Goal: Find specific page/section: Find specific page/section

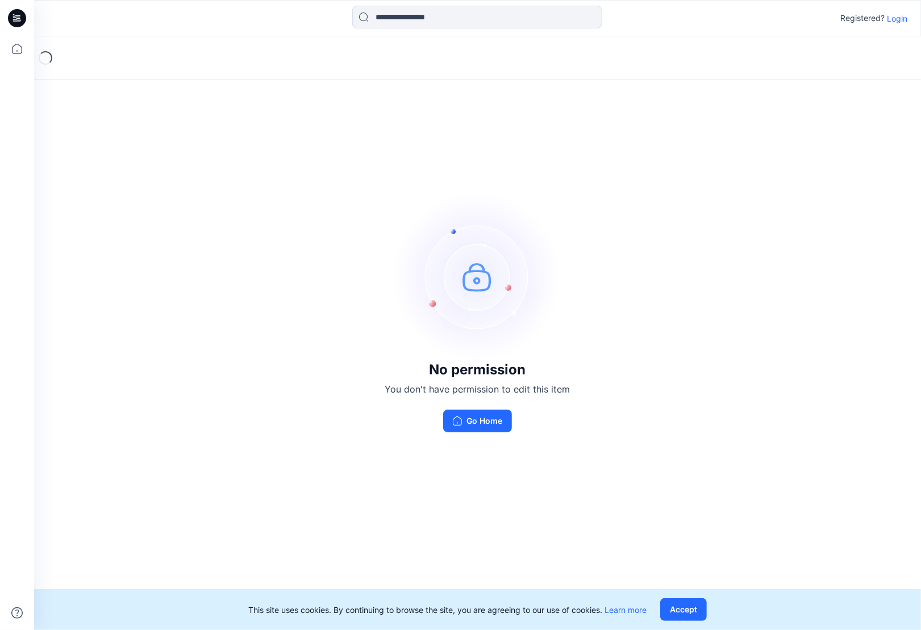
click at [896, 18] on p "Login" at bounding box center [897, 19] width 20 height 12
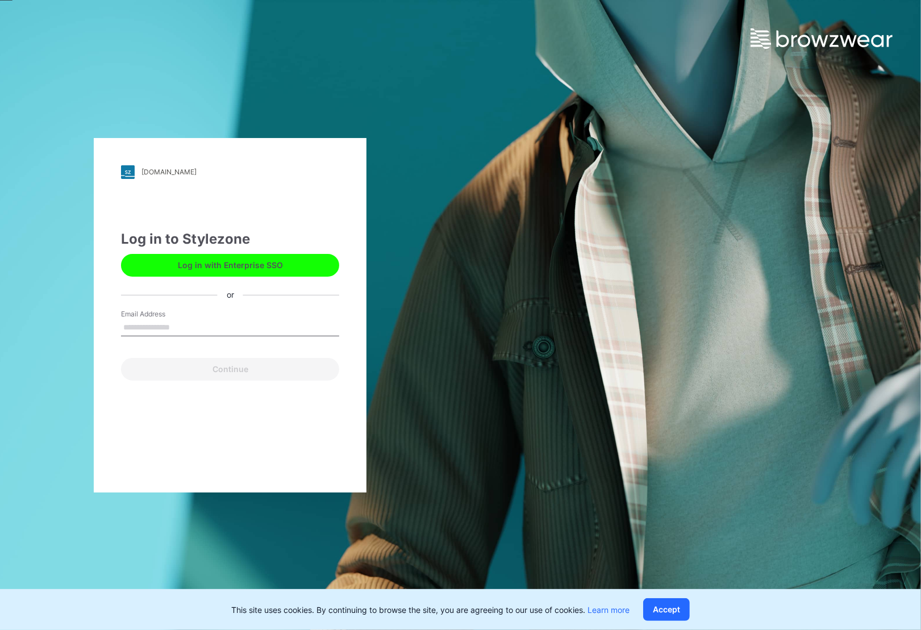
click at [186, 326] on input "Email Address" at bounding box center [230, 327] width 218 height 17
click at [151, 331] on input "Email Address" at bounding box center [230, 327] width 218 height 17
type input "**********"
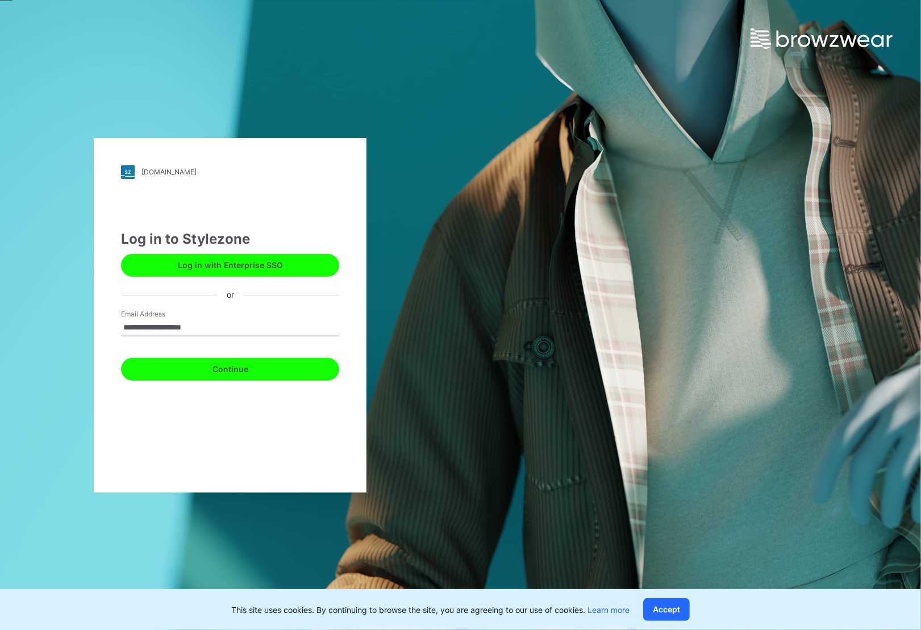
click at [213, 368] on button "Continue" at bounding box center [230, 369] width 218 height 23
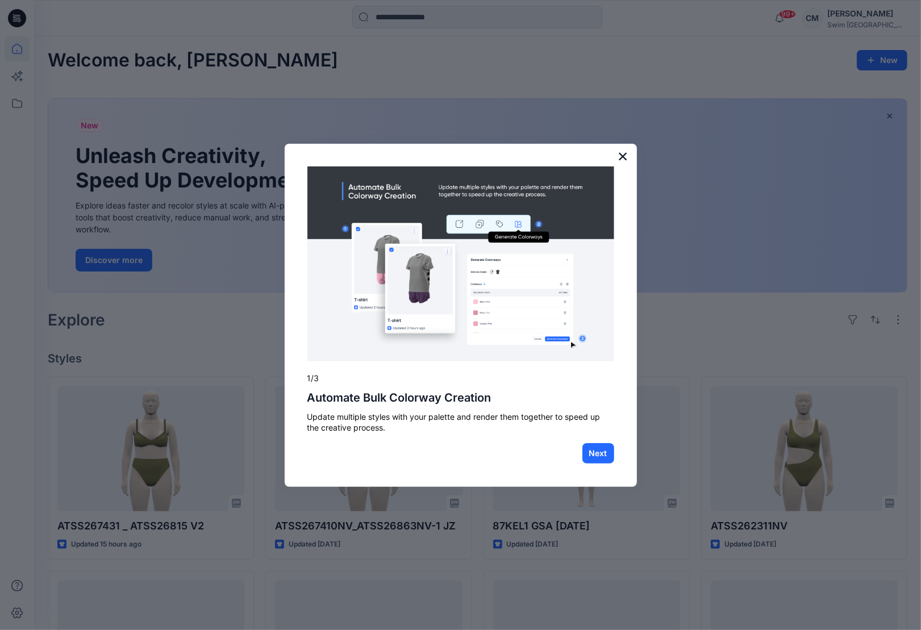
click at [618, 159] on button "×" at bounding box center [623, 156] width 11 height 18
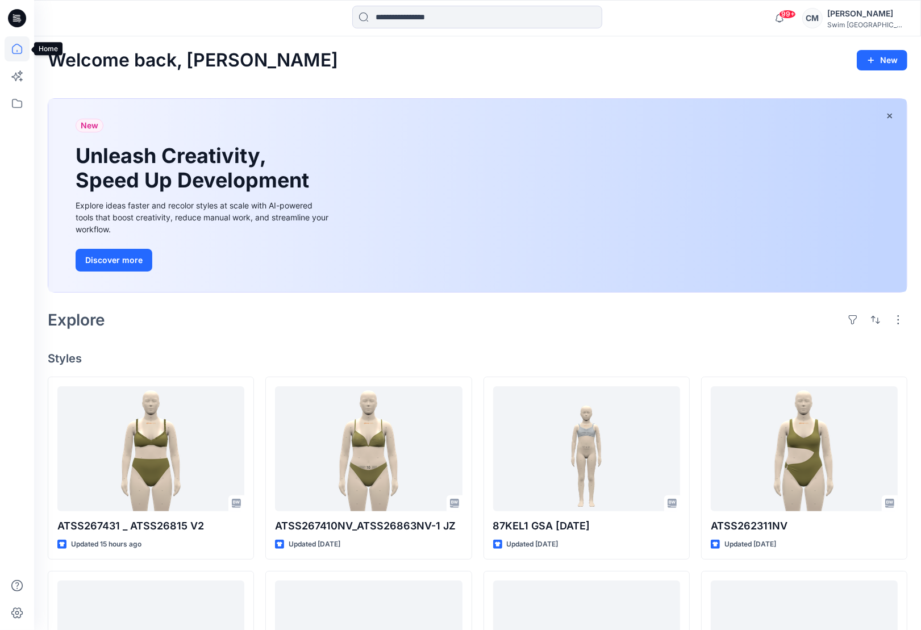
click at [18, 52] on icon at bounding box center [17, 48] width 25 height 25
click at [10, 101] on icon at bounding box center [17, 103] width 25 height 25
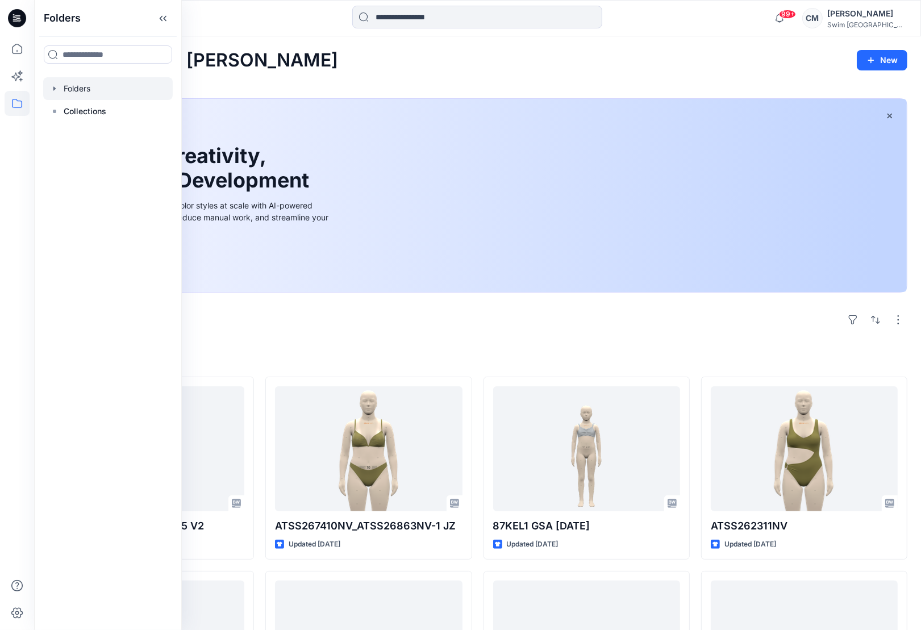
click at [55, 87] on icon "button" at bounding box center [54, 88] width 9 height 9
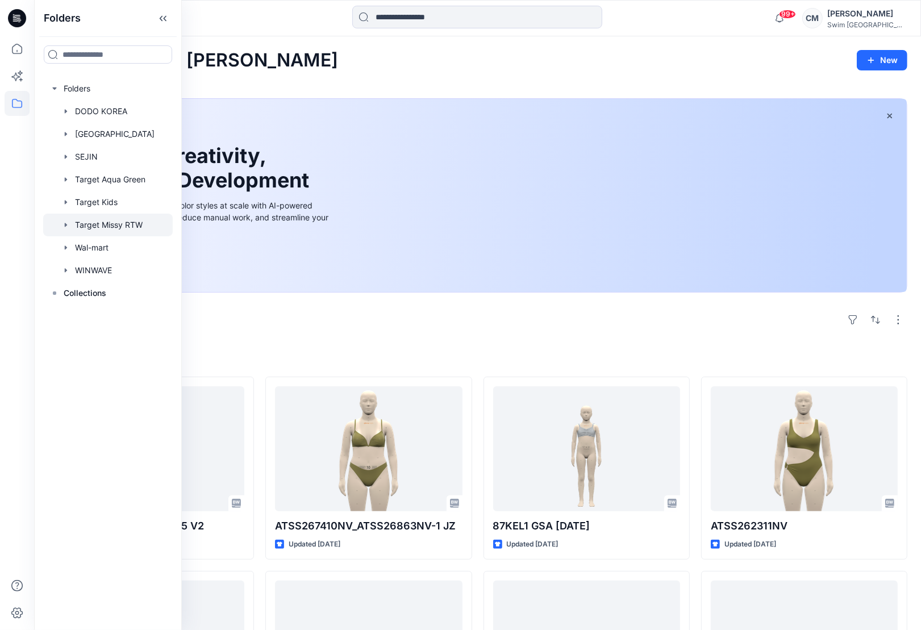
click at [99, 232] on div at bounding box center [108, 225] width 130 height 23
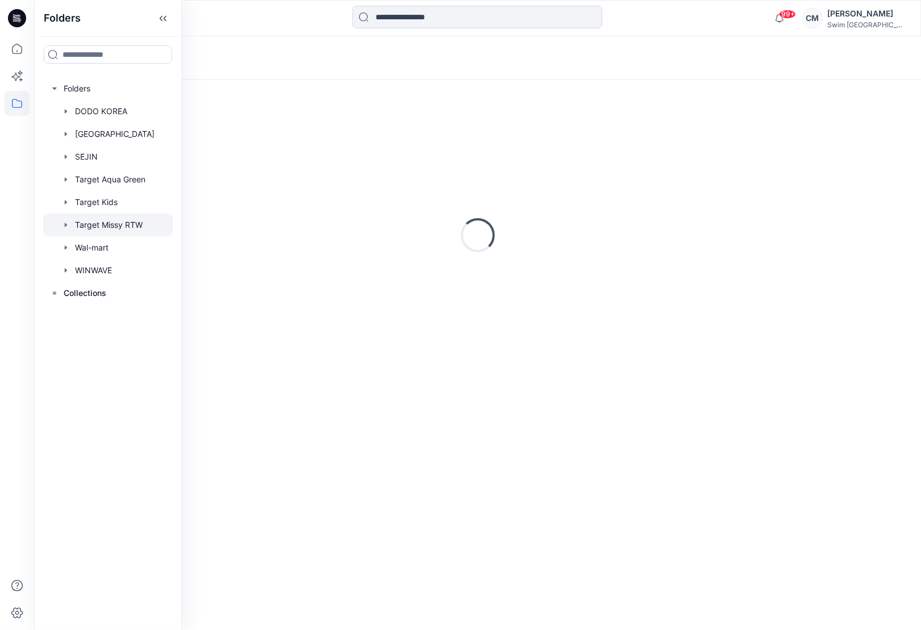
click at [344, 52] on div "Loading..." at bounding box center [477, 57] width 887 height 43
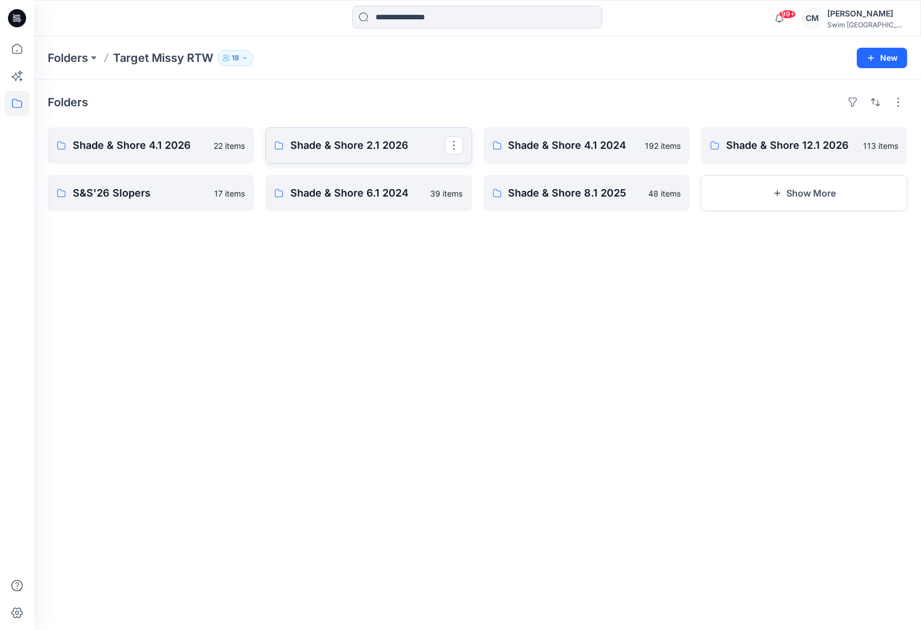
click at [370, 139] on p "Shade & Shore 2.1 2026" at bounding box center [367, 146] width 154 height 16
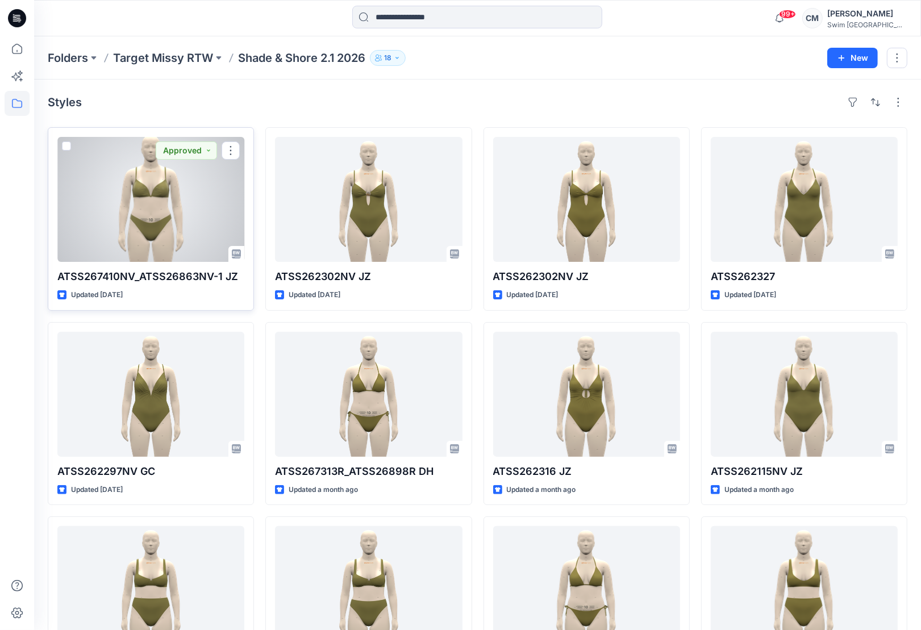
click at [207, 234] on div at bounding box center [150, 199] width 187 height 125
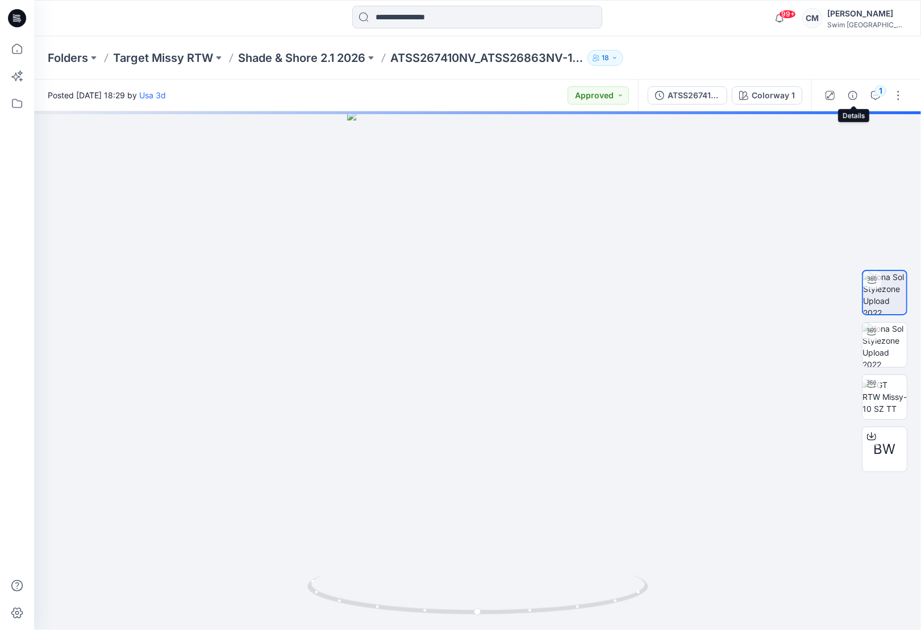
click at [866, 95] on div "1" at bounding box center [864, 96] width 105 height 32
click at [874, 96] on icon "button" at bounding box center [875, 95] width 9 height 9
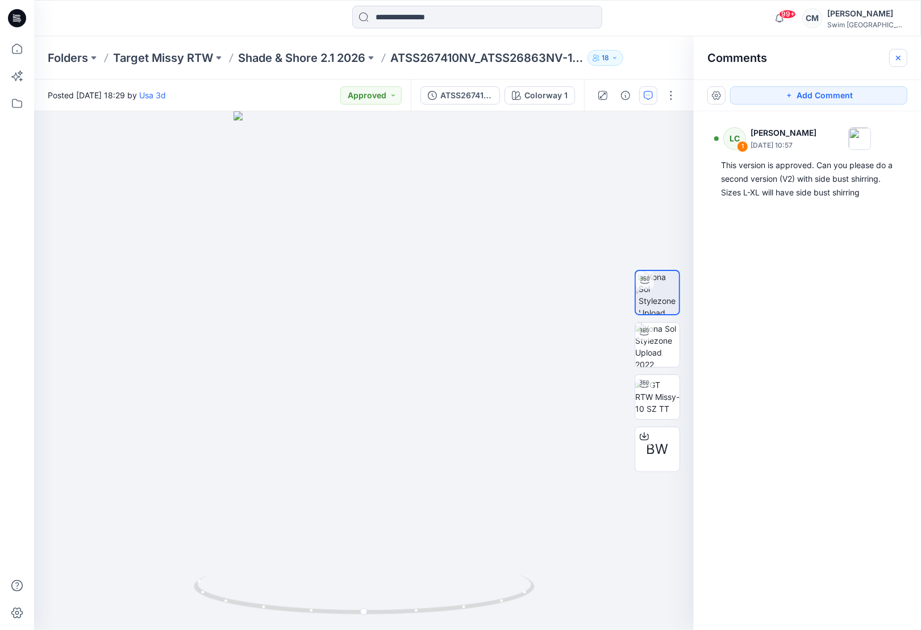
click at [897, 54] on icon "button" at bounding box center [898, 57] width 9 height 9
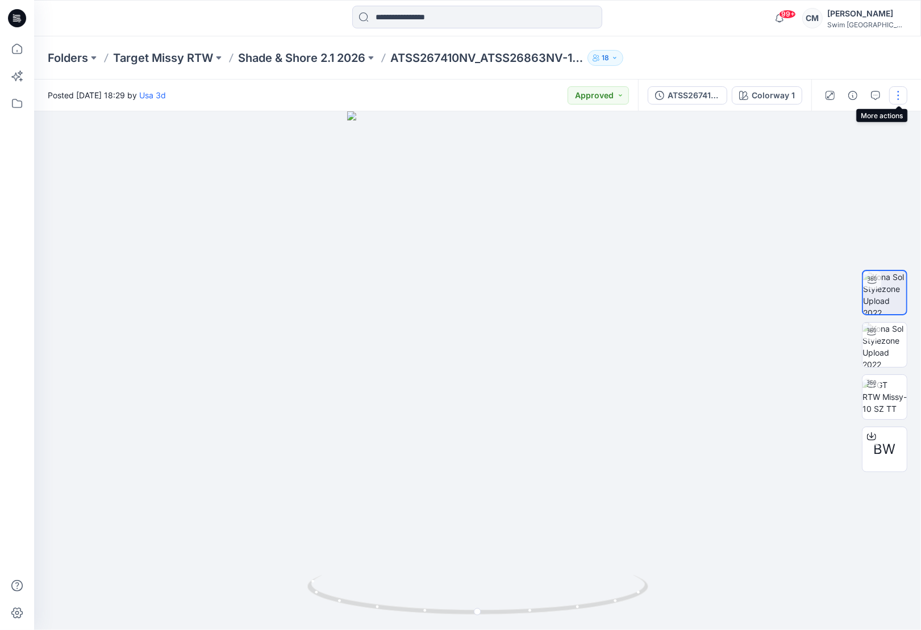
click at [893, 94] on button "button" at bounding box center [898, 95] width 18 height 18
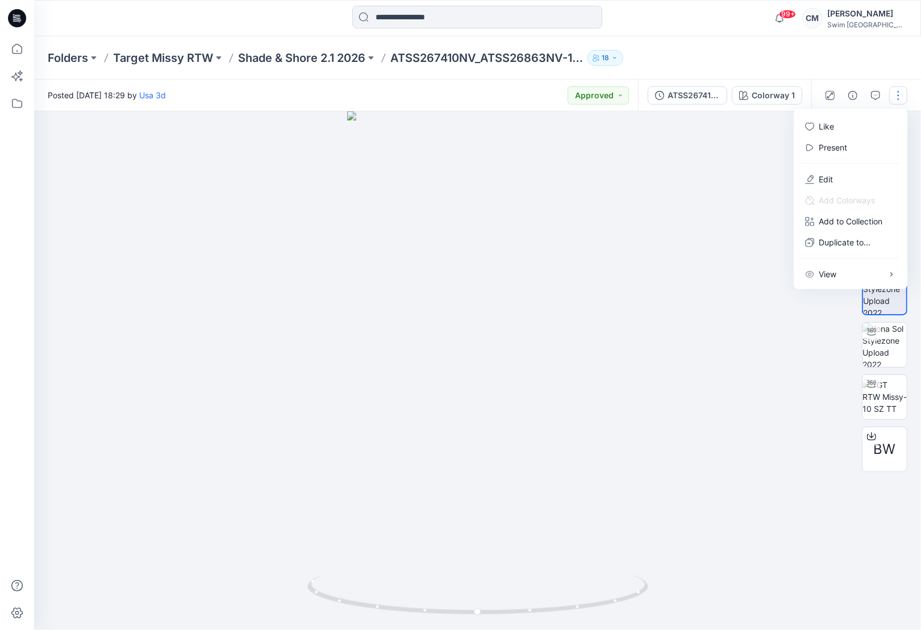
click at [823, 24] on div "CM" at bounding box center [813, 18] width 20 height 20
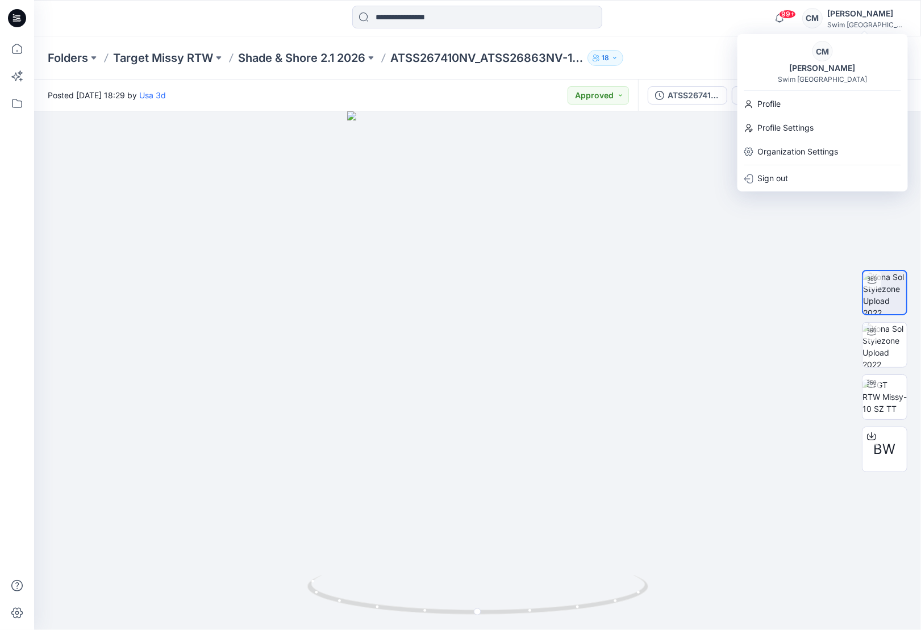
click at [702, 79] on div "Folders Target Missy RTW Shade & Shore 2.1 2026 ATSS267410NV_ATSS26863NV-1 JZ 18" at bounding box center [477, 57] width 887 height 43
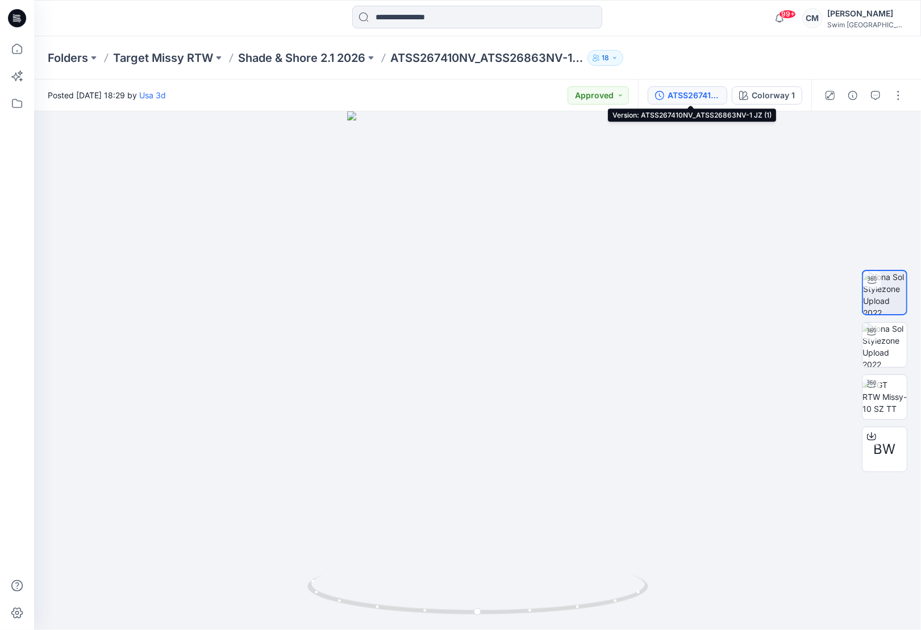
click at [701, 95] on div "ATSS267410NV_ATSS26863NV-1 JZ (1)" at bounding box center [694, 95] width 52 height 13
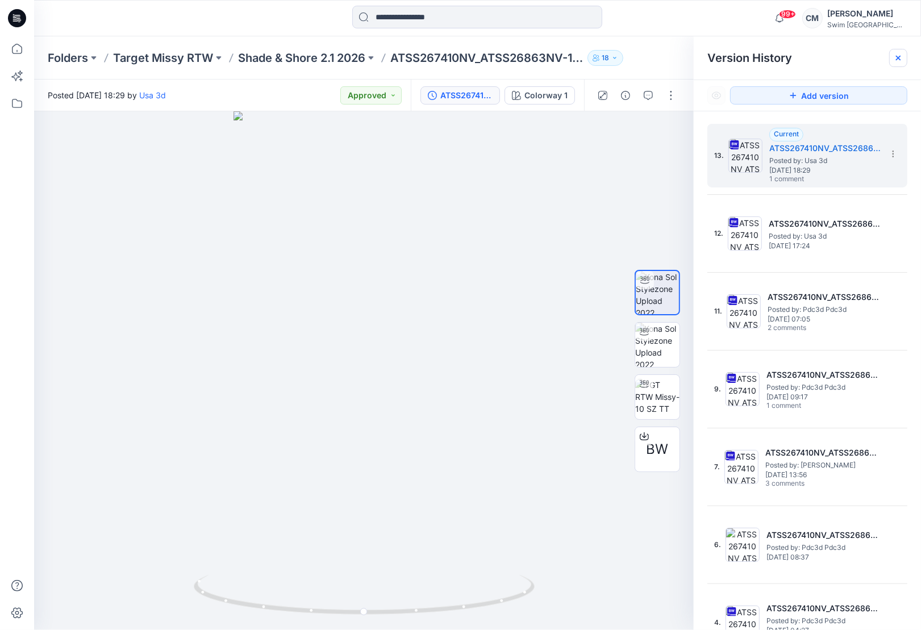
click at [896, 57] on icon at bounding box center [898, 57] width 9 height 9
